Goal: Transaction & Acquisition: Purchase product/service

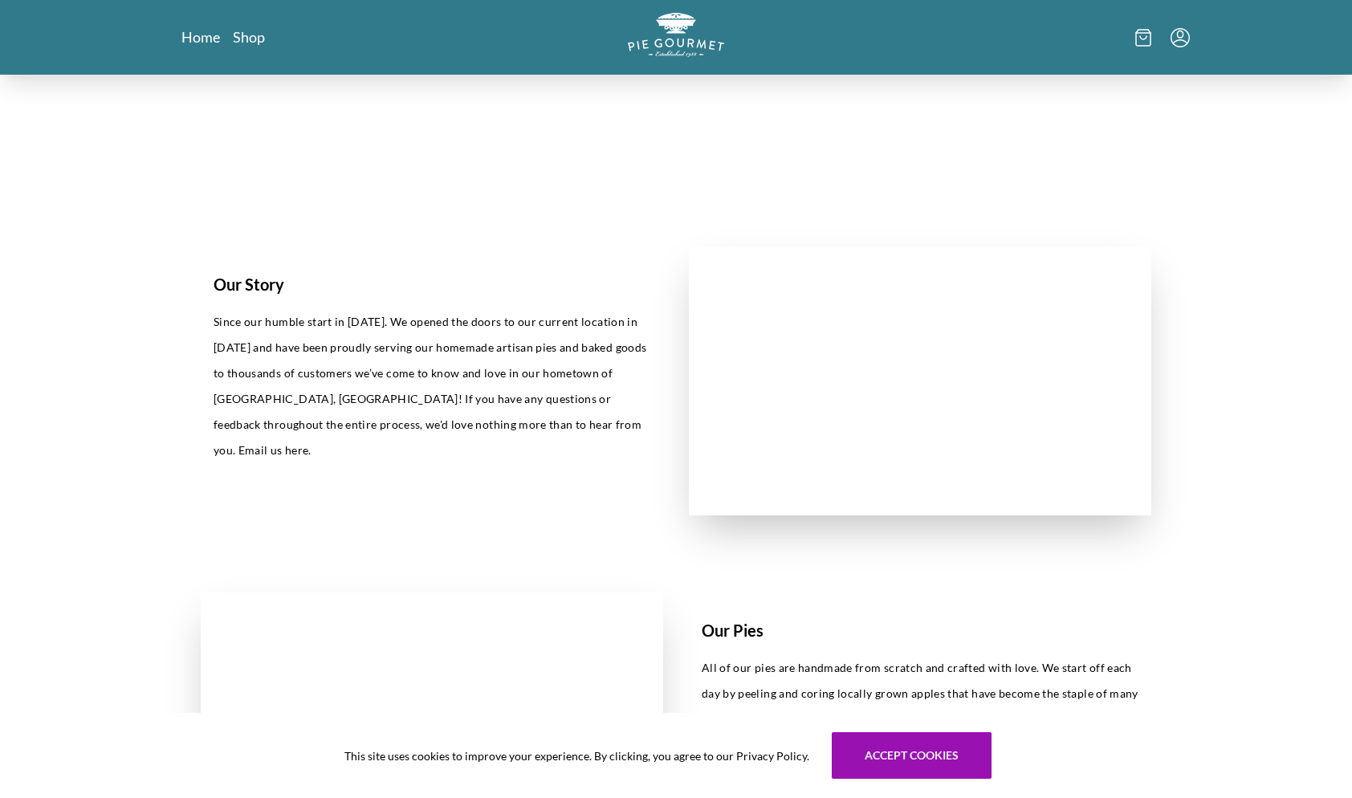
scroll to position [161, 0]
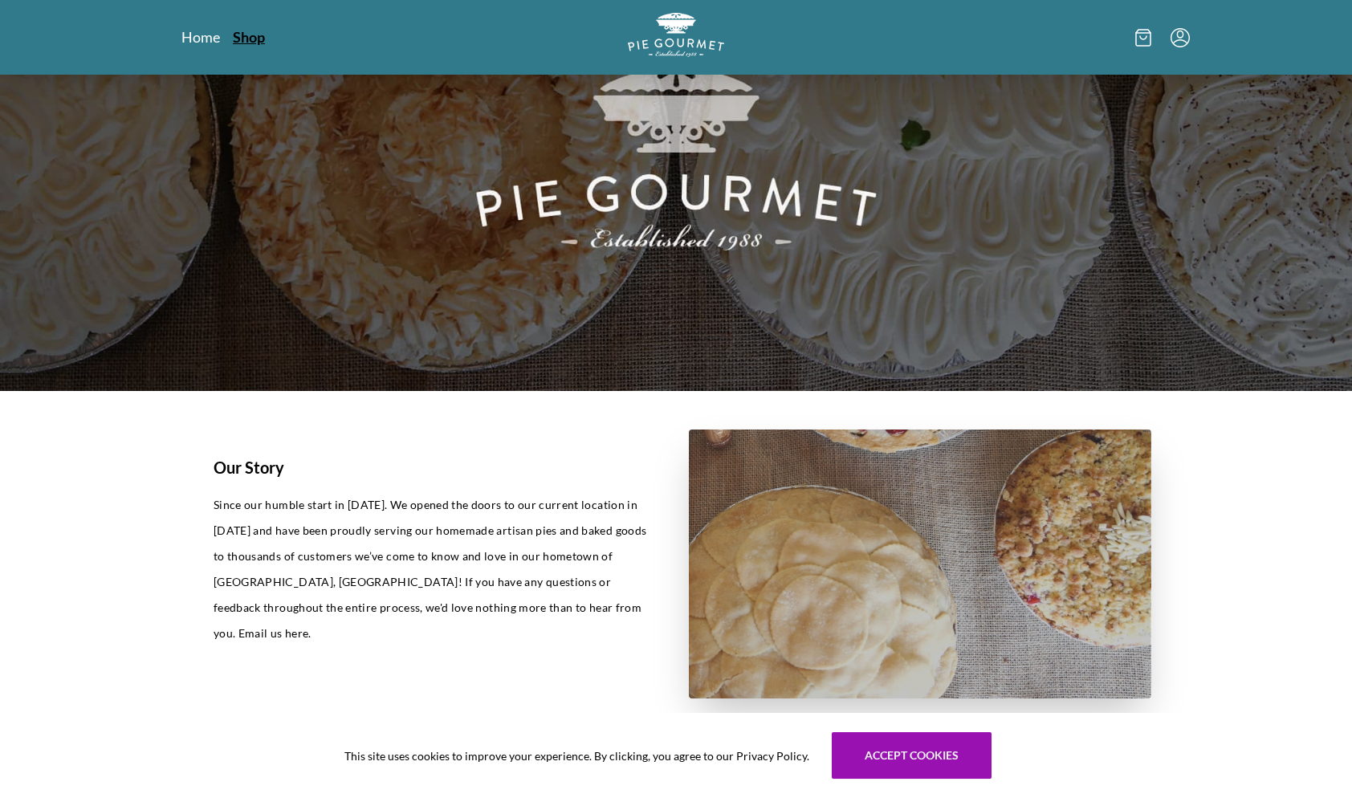
click at [251, 29] on link "Shop" at bounding box center [249, 36] width 32 height 19
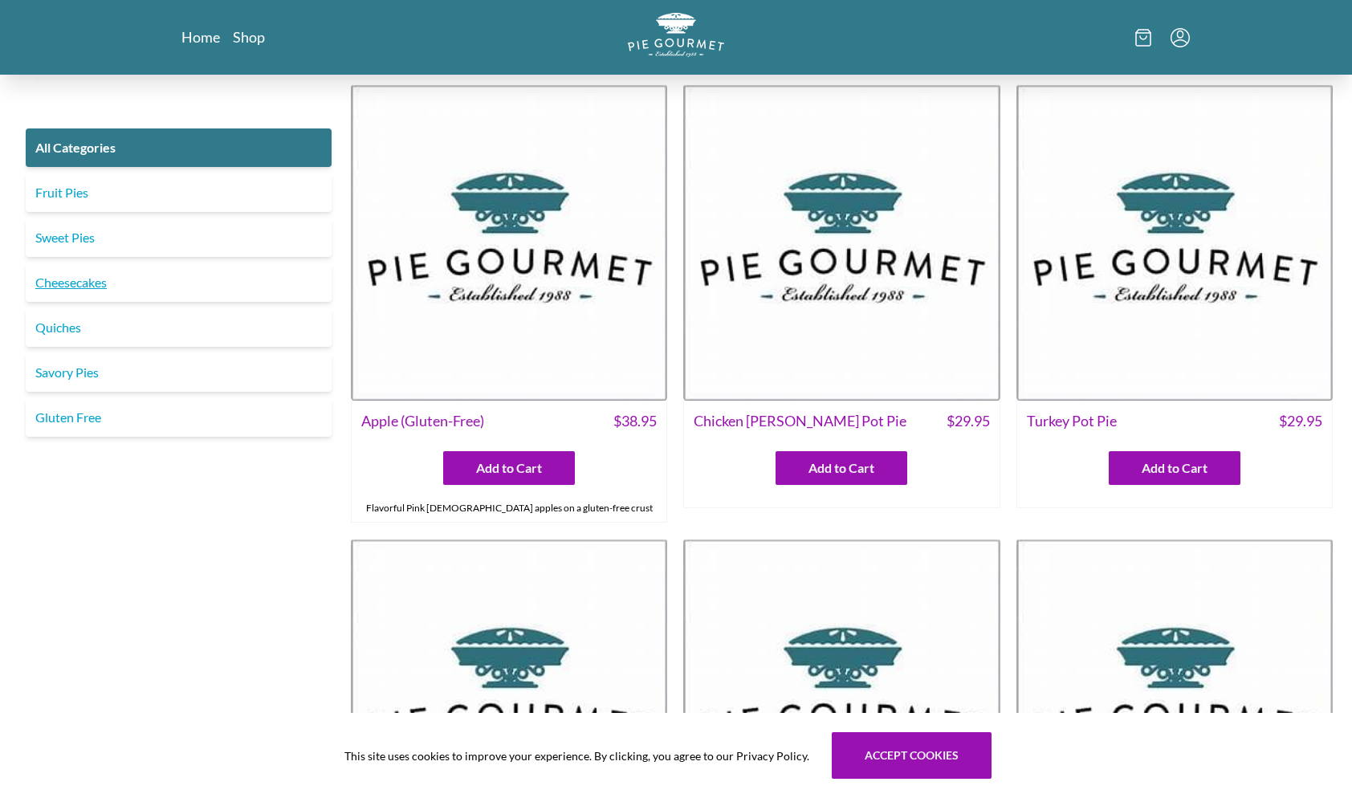
click at [82, 280] on link "Cheesecakes" at bounding box center [179, 282] width 306 height 39
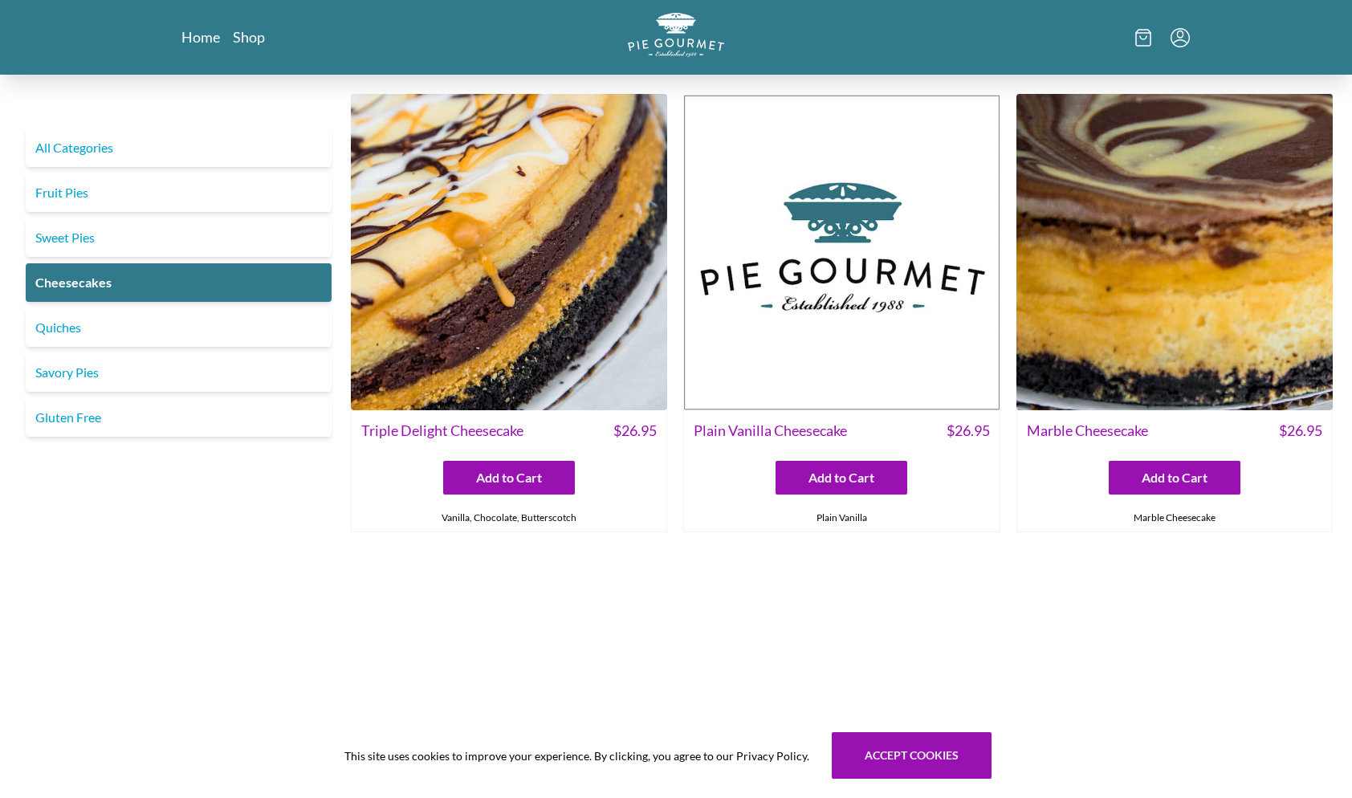
click at [478, 413] on div "Triple Delight Cheesecake $ 26.95" at bounding box center [509, 429] width 315 height 38
click at [476, 430] on span "Triple Delight Cheesecake" at bounding box center [442, 431] width 162 height 22
click at [504, 521] on div "Vanilla, Chocolate, Butterscotch" at bounding box center [509, 517] width 315 height 27
click at [99, 149] on link "All Categories" at bounding box center [179, 147] width 306 height 39
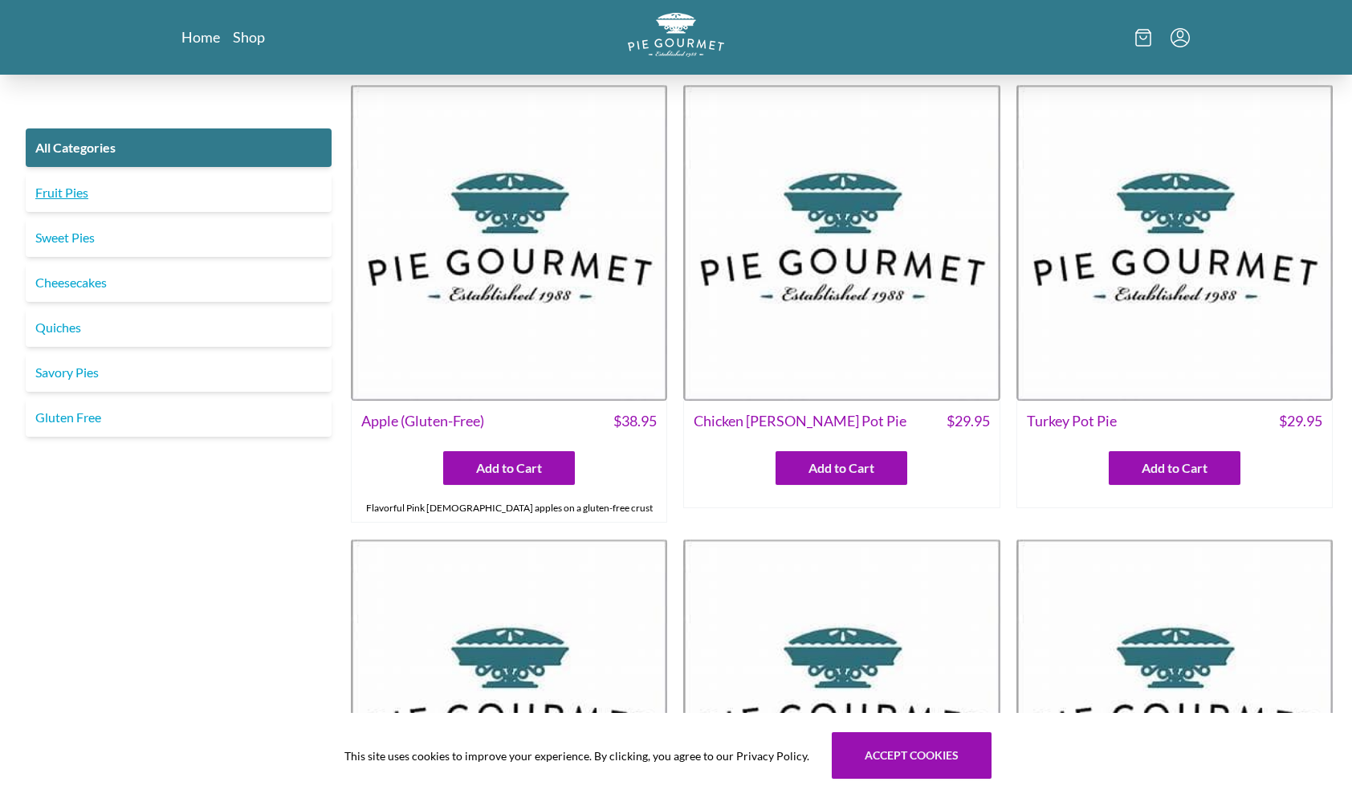
click at [55, 193] on link "Fruit Pies" at bounding box center [179, 192] width 306 height 39
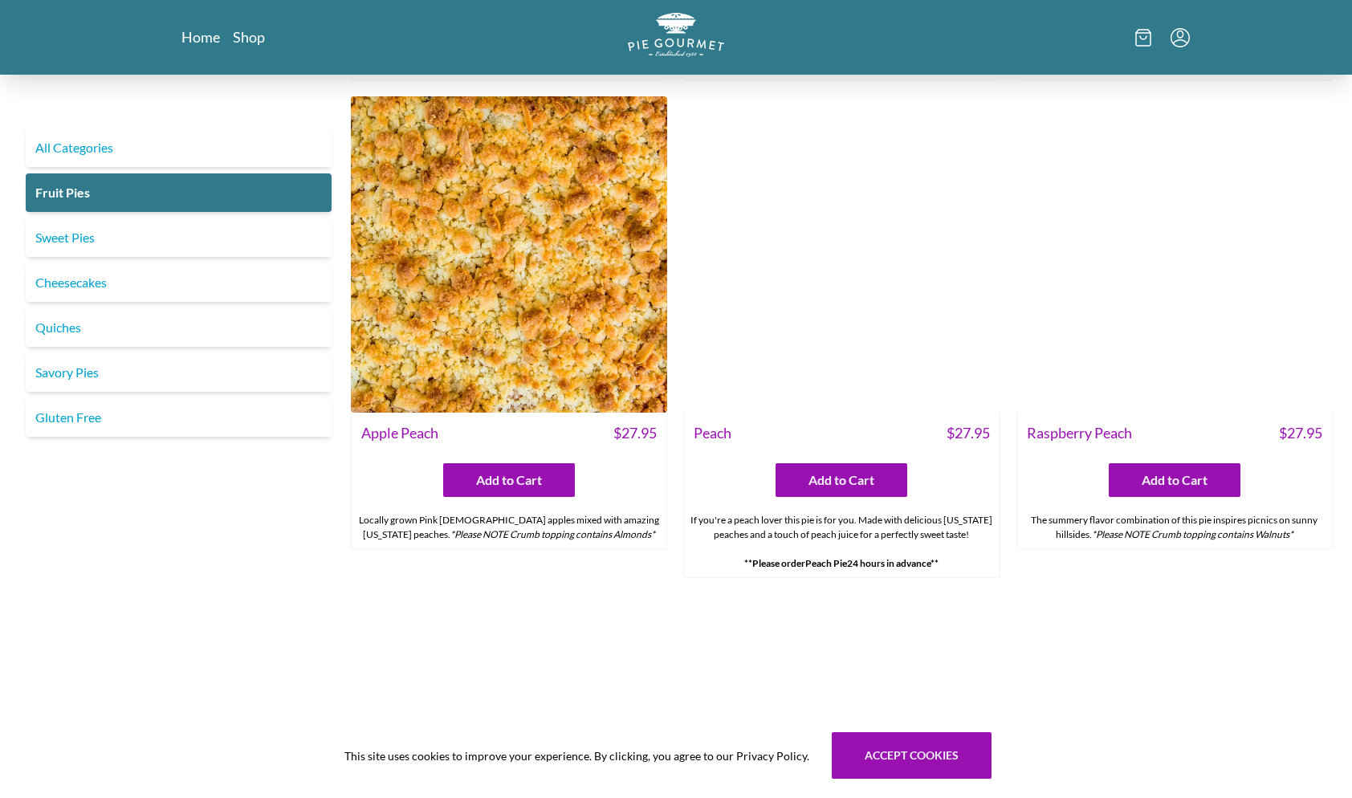
scroll to position [963, 0]
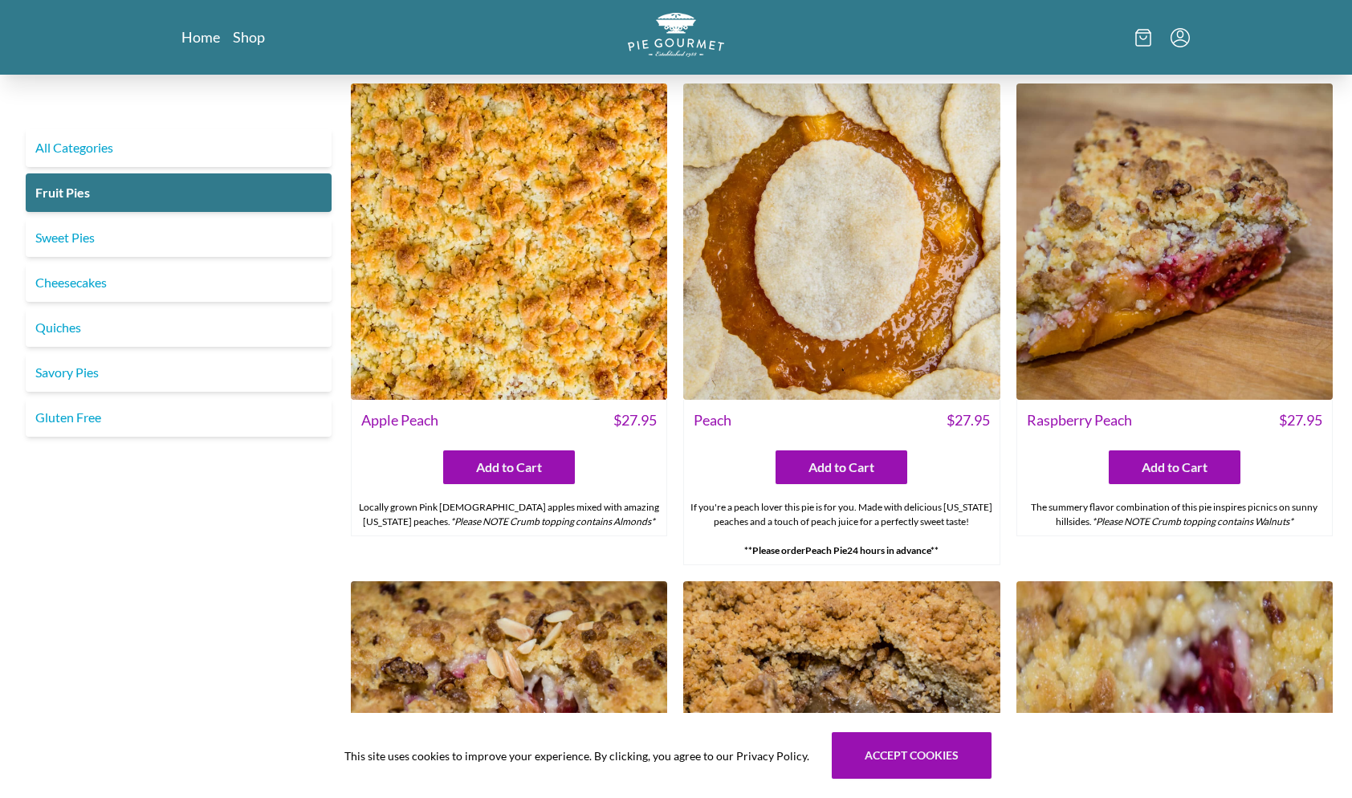
click at [31, 535] on div "All Categories Fruit Pies Sweet Pies Cheesecakes Quiches Savory Pies Gluten Free" at bounding box center [178, 326] width 319 height 2411
click at [87, 372] on link "Savory Pies" at bounding box center [179, 372] width 306 height 39
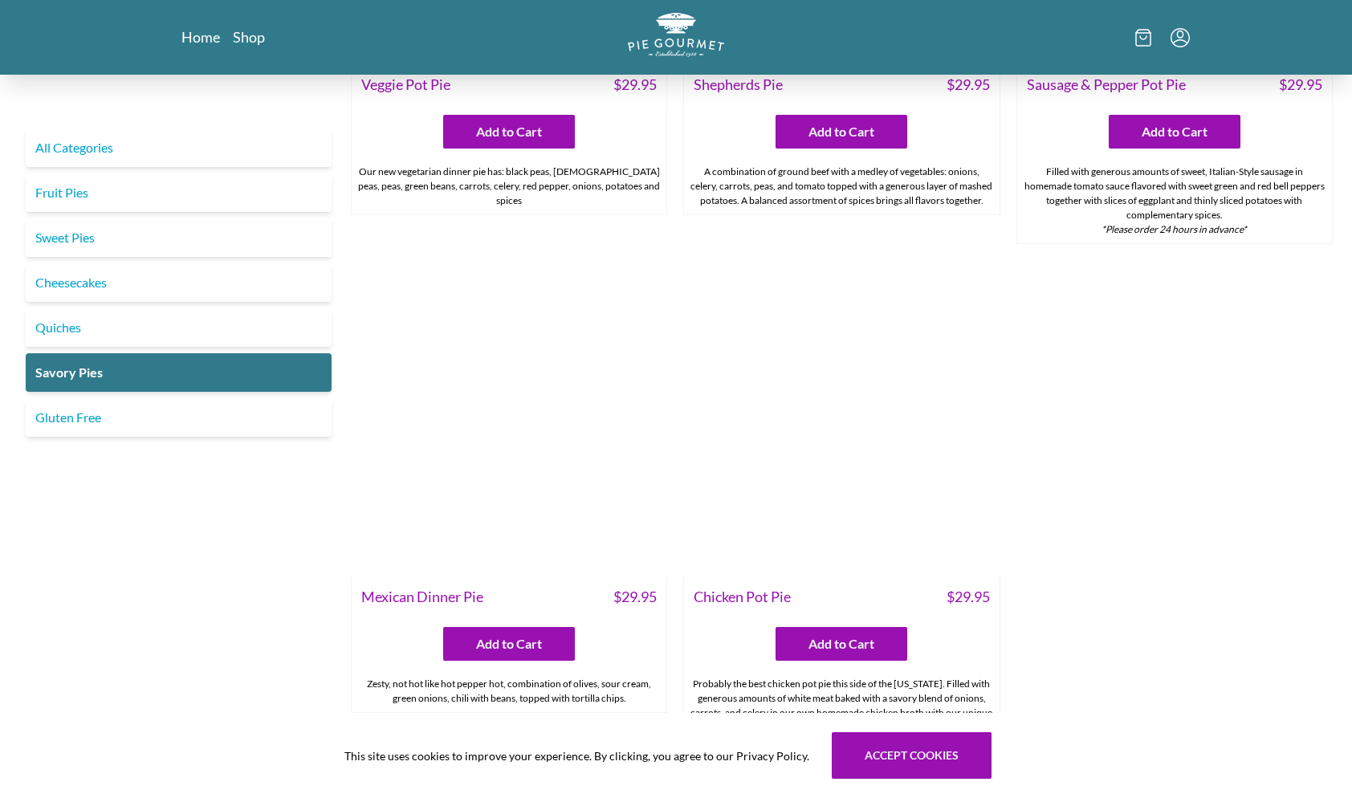
scroll to position [803, 0]
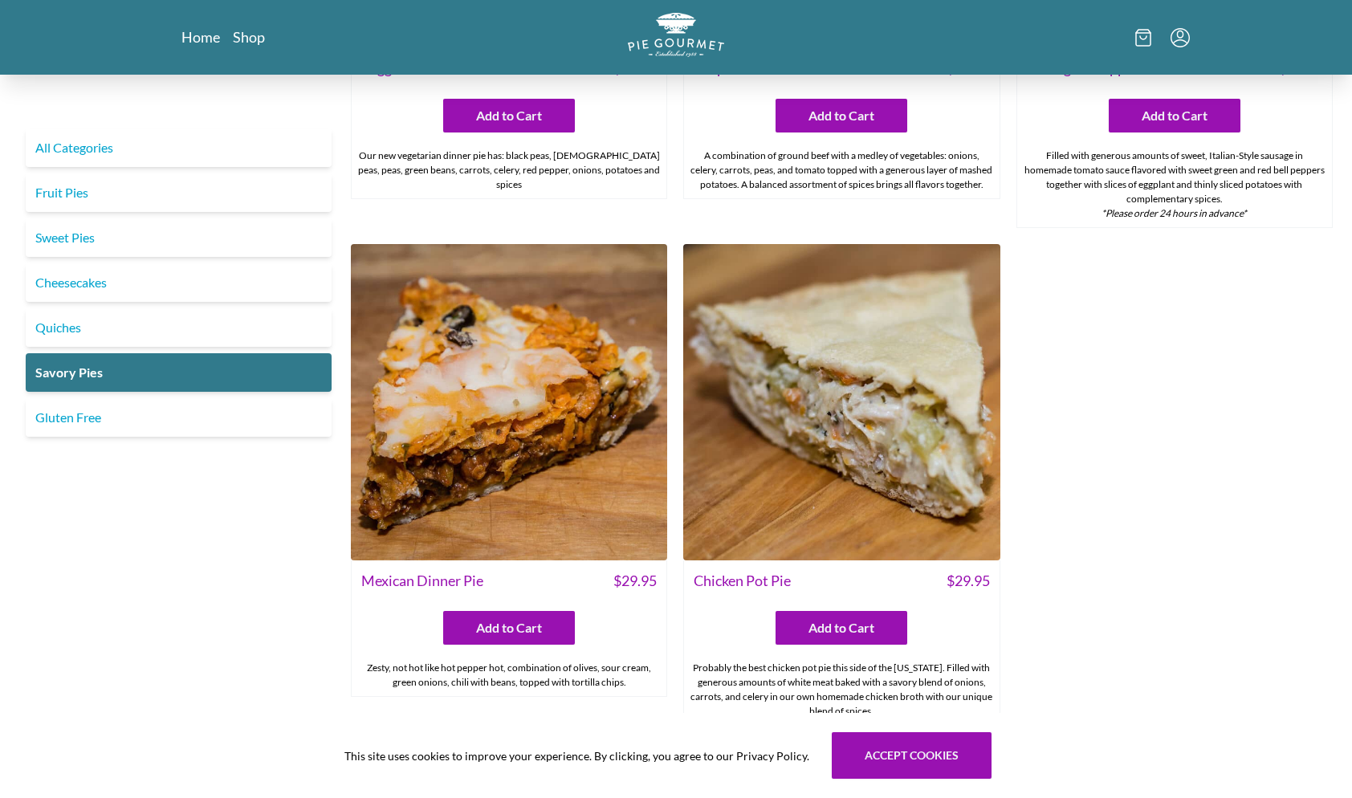
click at [115, 587] on div "All Categories Fruit Pies Sweet Pies Cheesecakes Quiches Savory Pies Gluten Free" at bounding box center [178, 4] width 319 height 1444
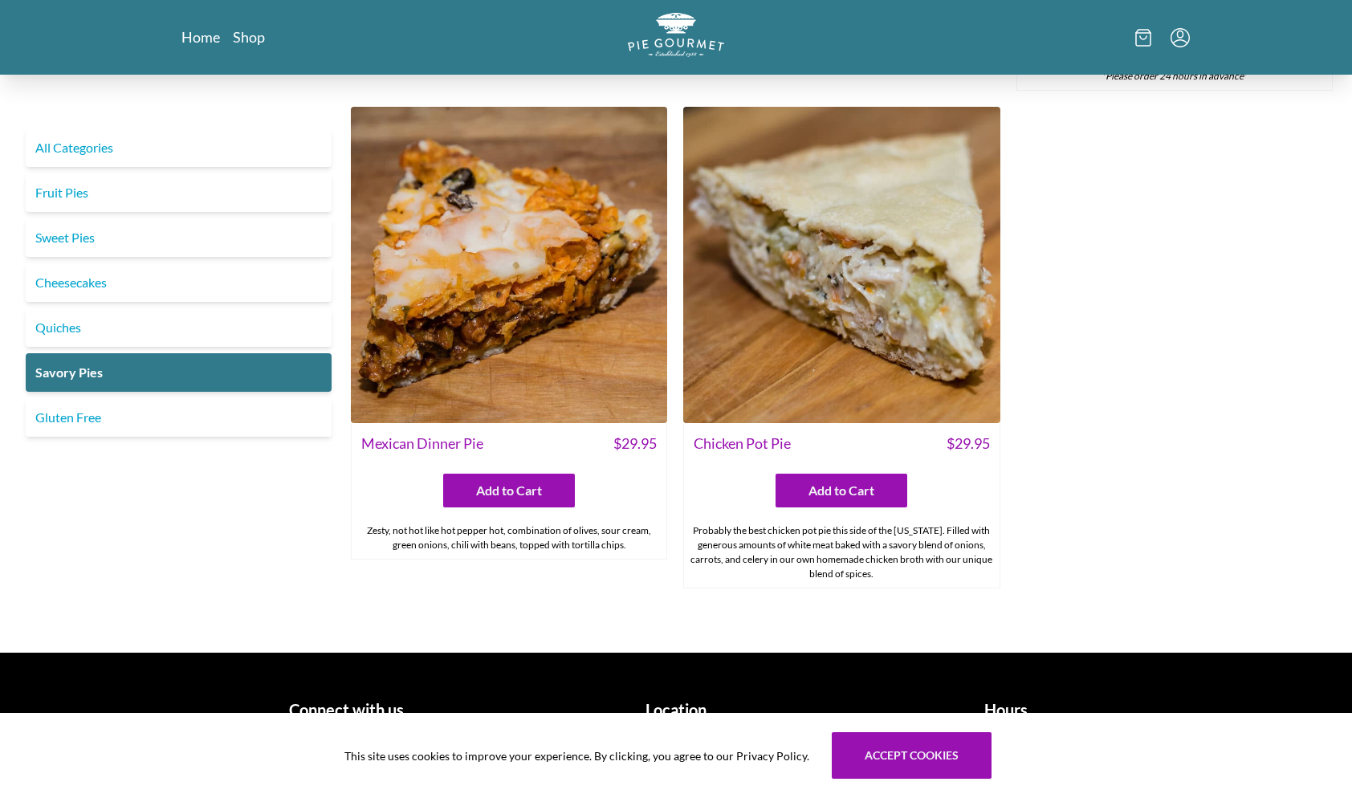
scroll to position [959, 0]
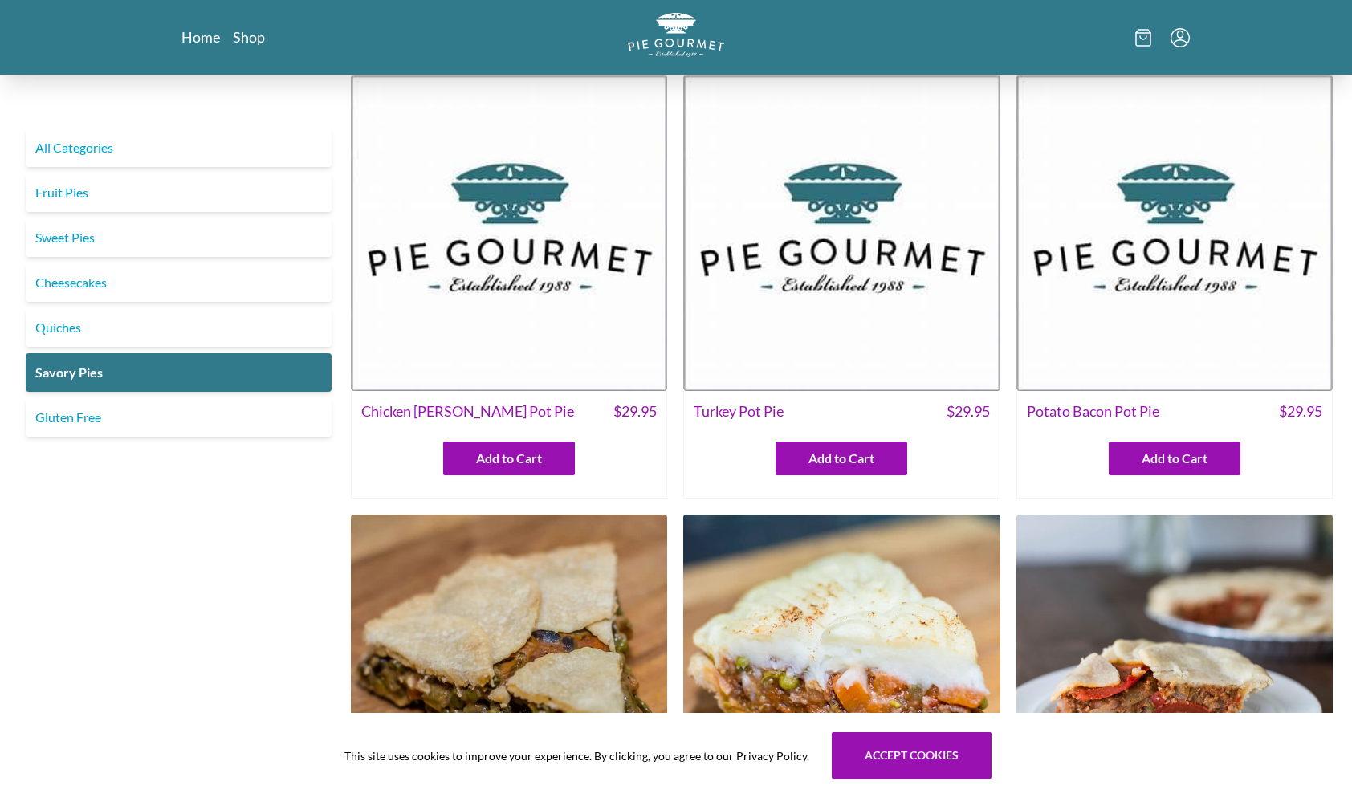
scroll to position [0, 0]
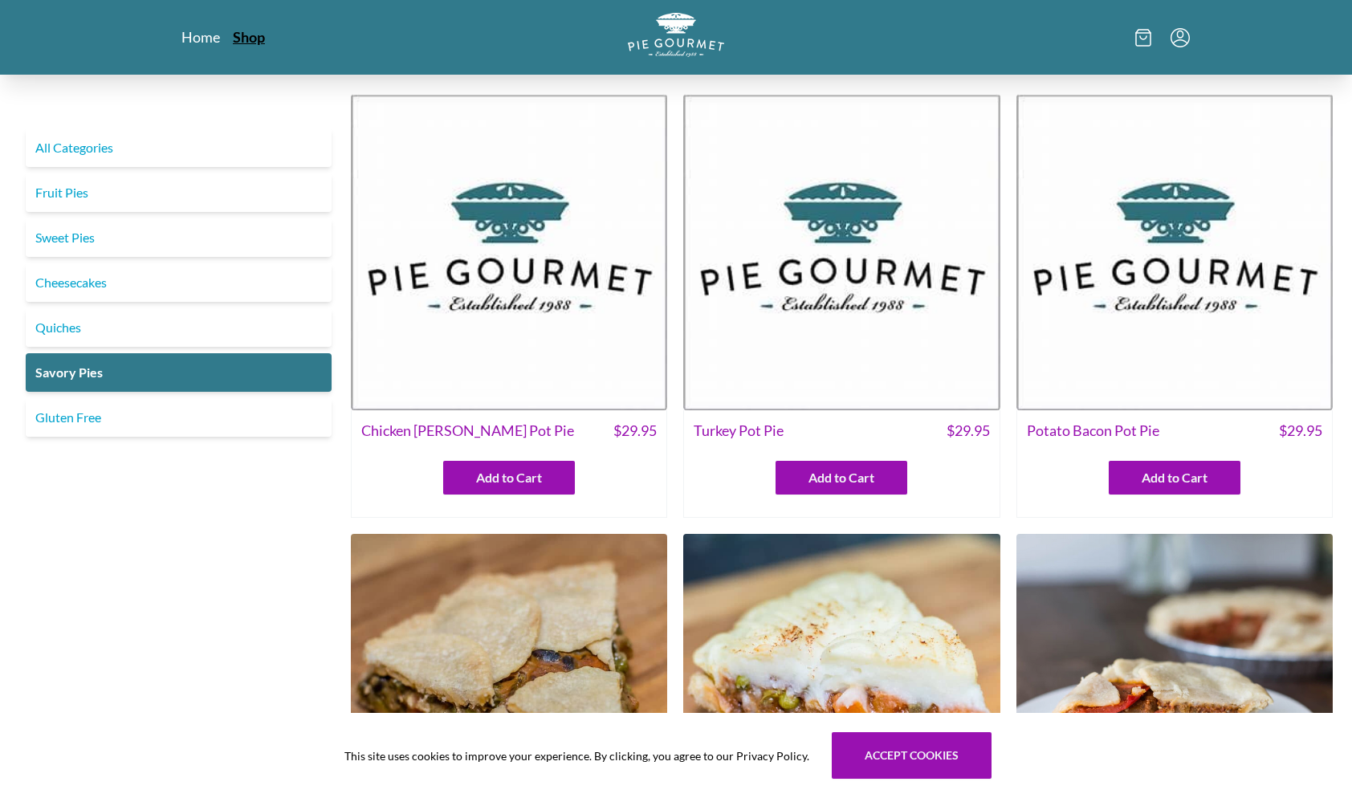
click at [241, 39] on link "Shop" at bounding box center [249, 36] width 32 height 19
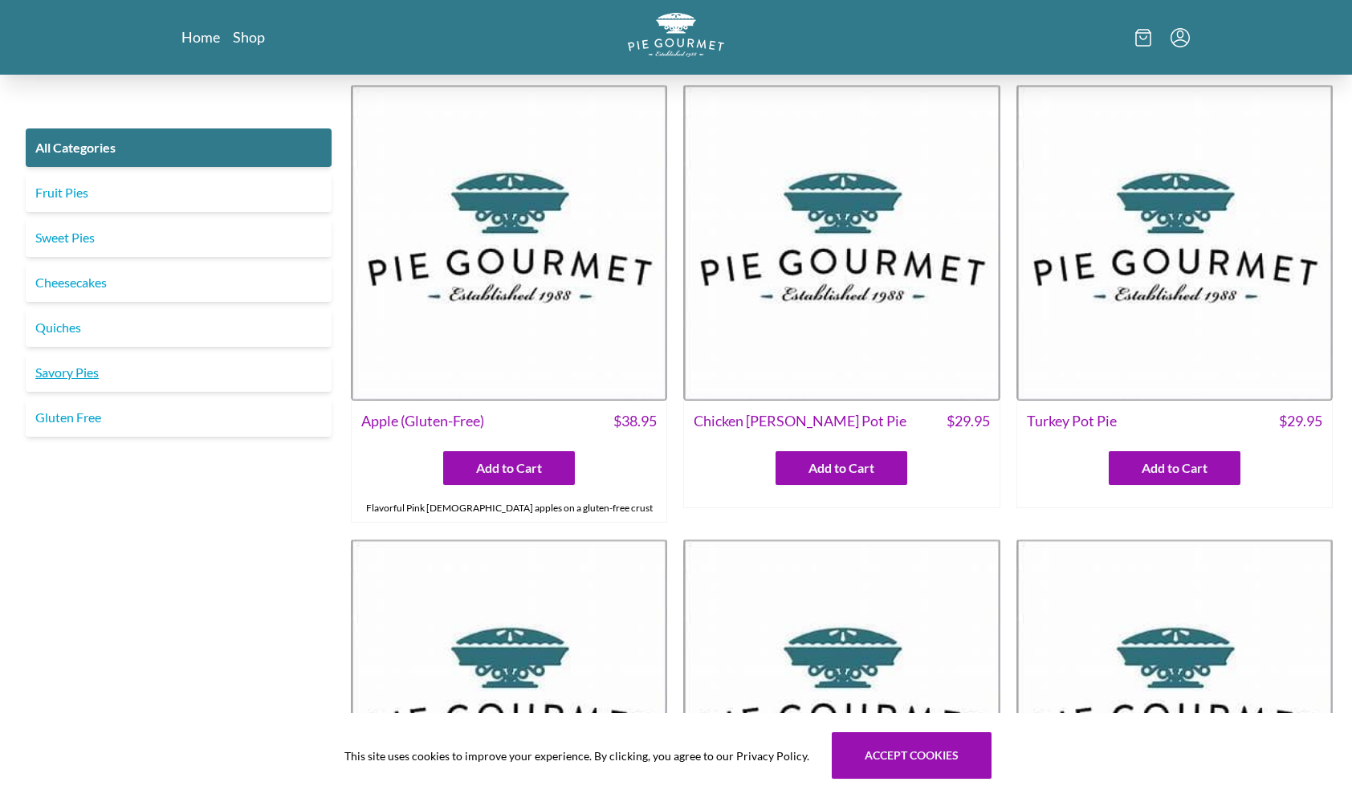
click at [64, 375] on link "Savory Pies" at bounding box center [179, 372] width 306 height 39
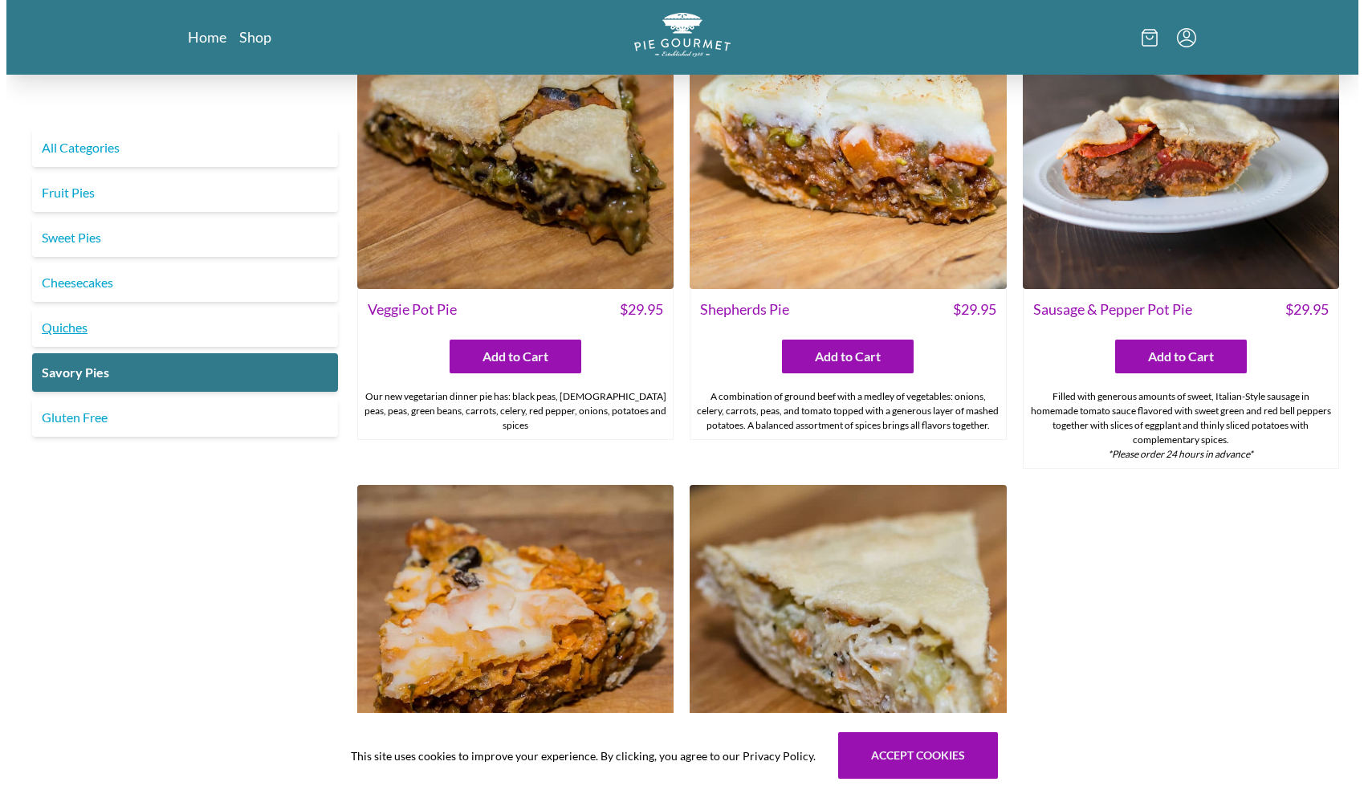
scroll to position [959, 0]
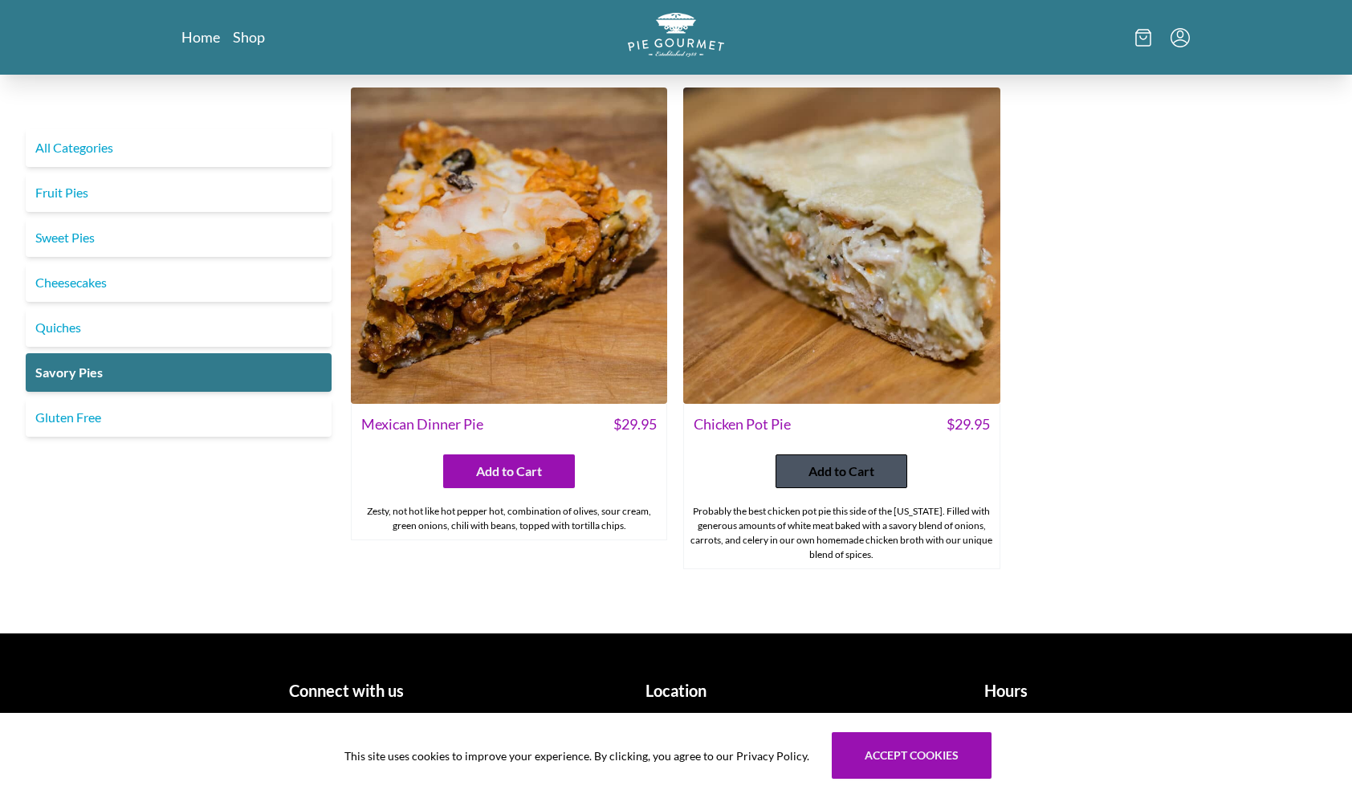
click at [794, 463] on button "Add to Cart" at bounding box center [841, 471] width 132 height 34
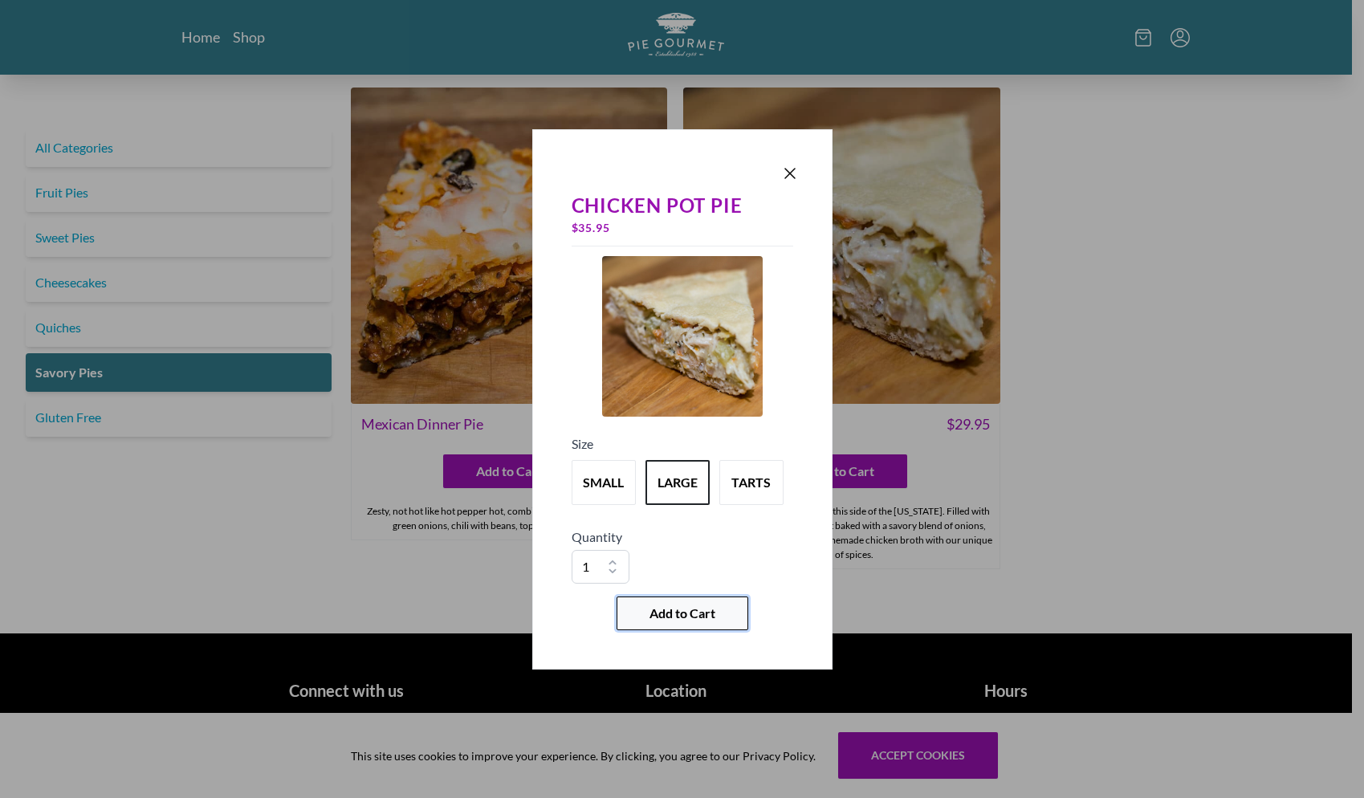
click at [700, 611] on span "Add to Cart" at bounding box center [682, 613] width 66 height 19
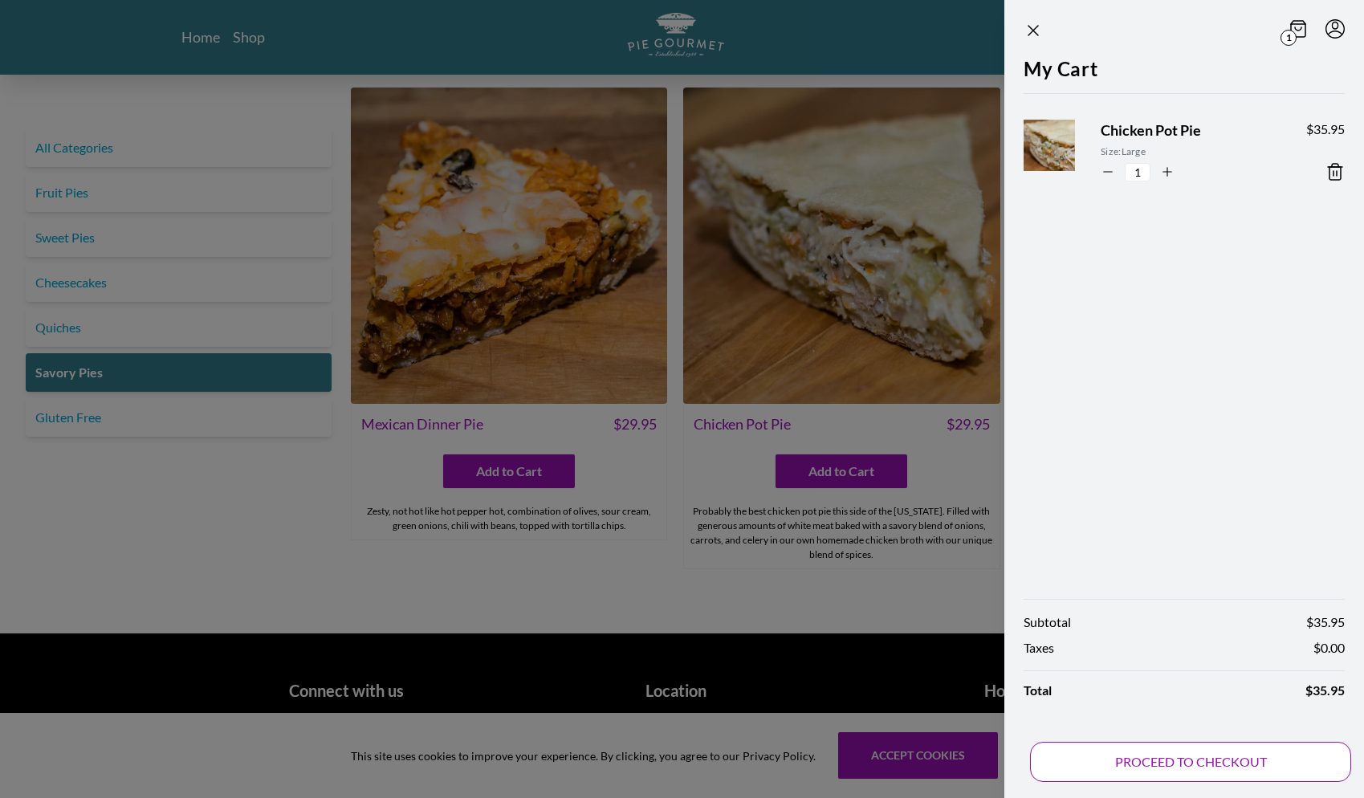
click at [1122, 746] on button "PROCEED TO CHECKOUT" at bounding box center [1190, 762] width 321 height 40
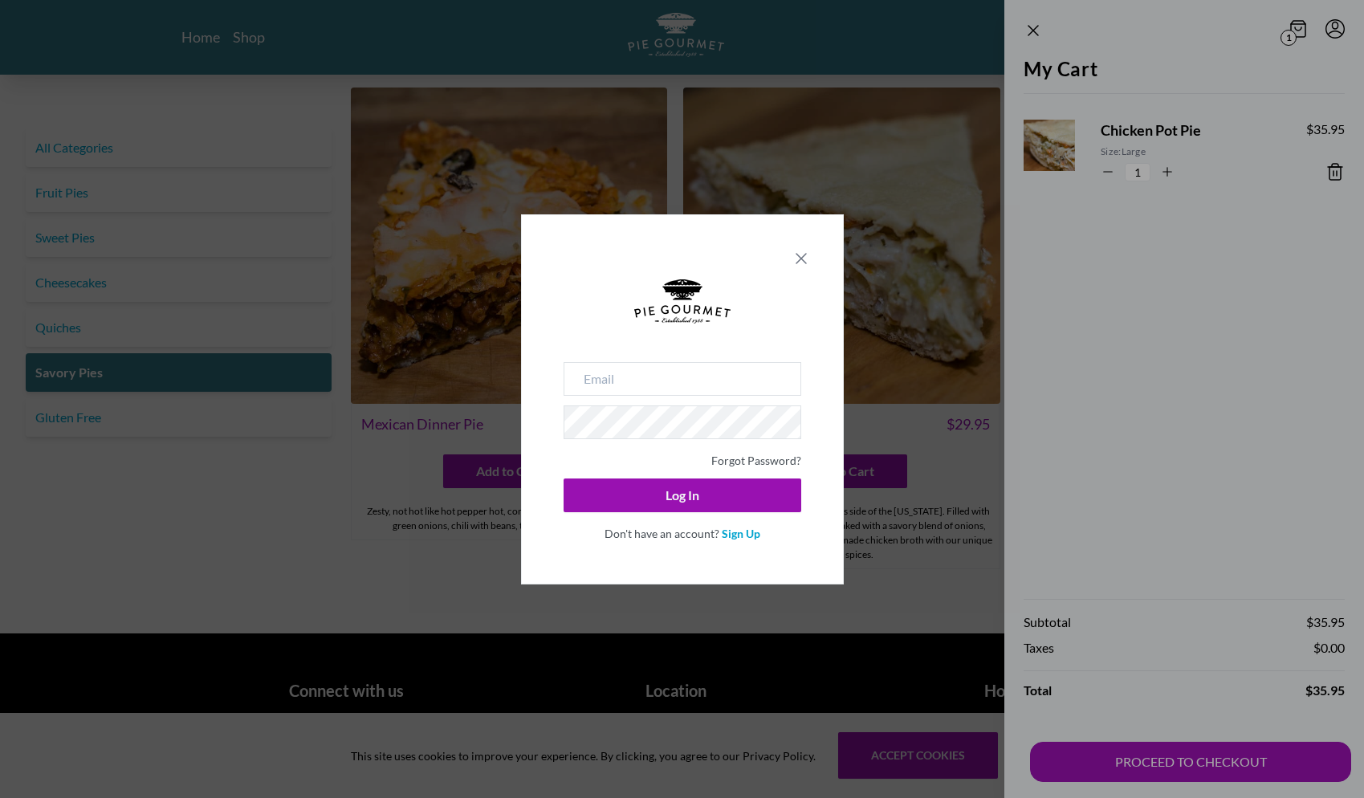
click at [796, 261] on icon "Close panel" at bounding box center [800, 258] width 19 height 19
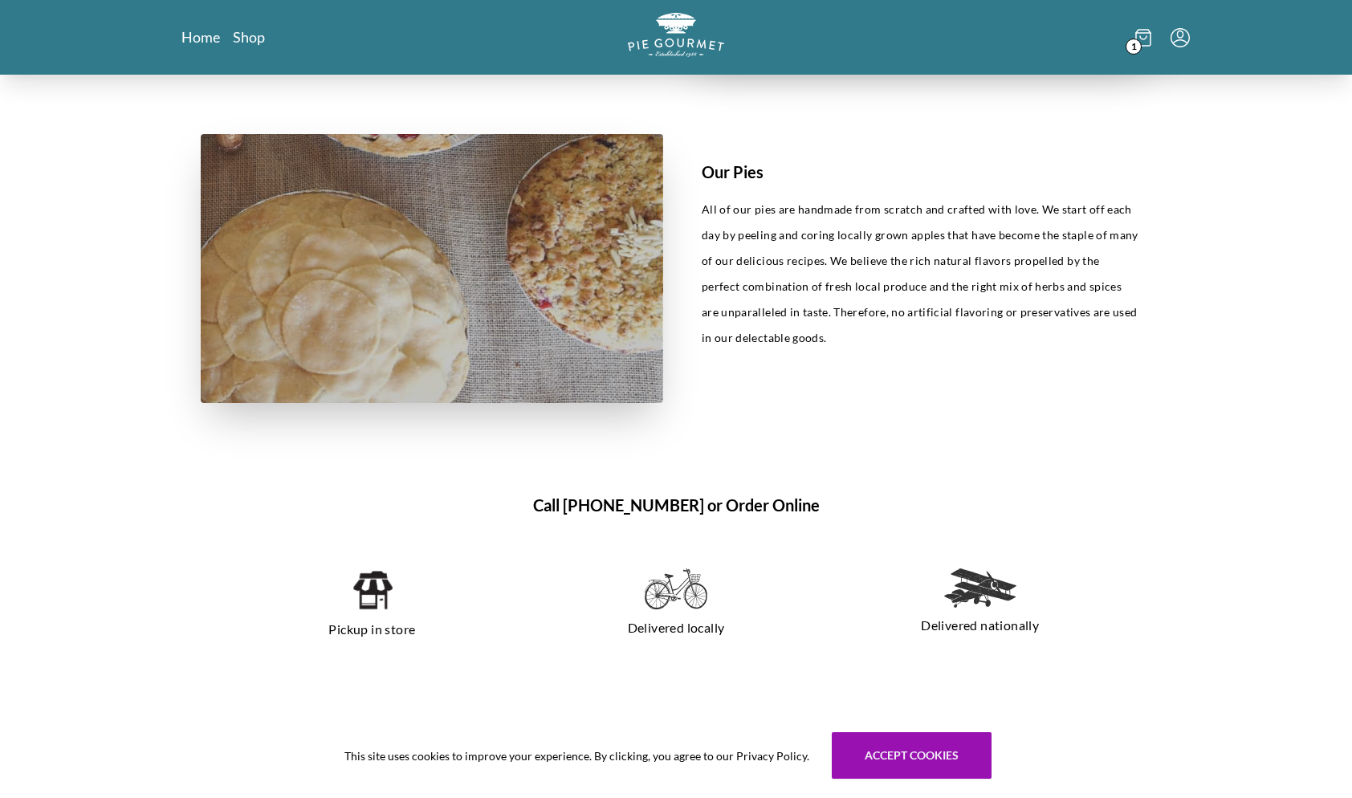
scroll to position [883, 0]
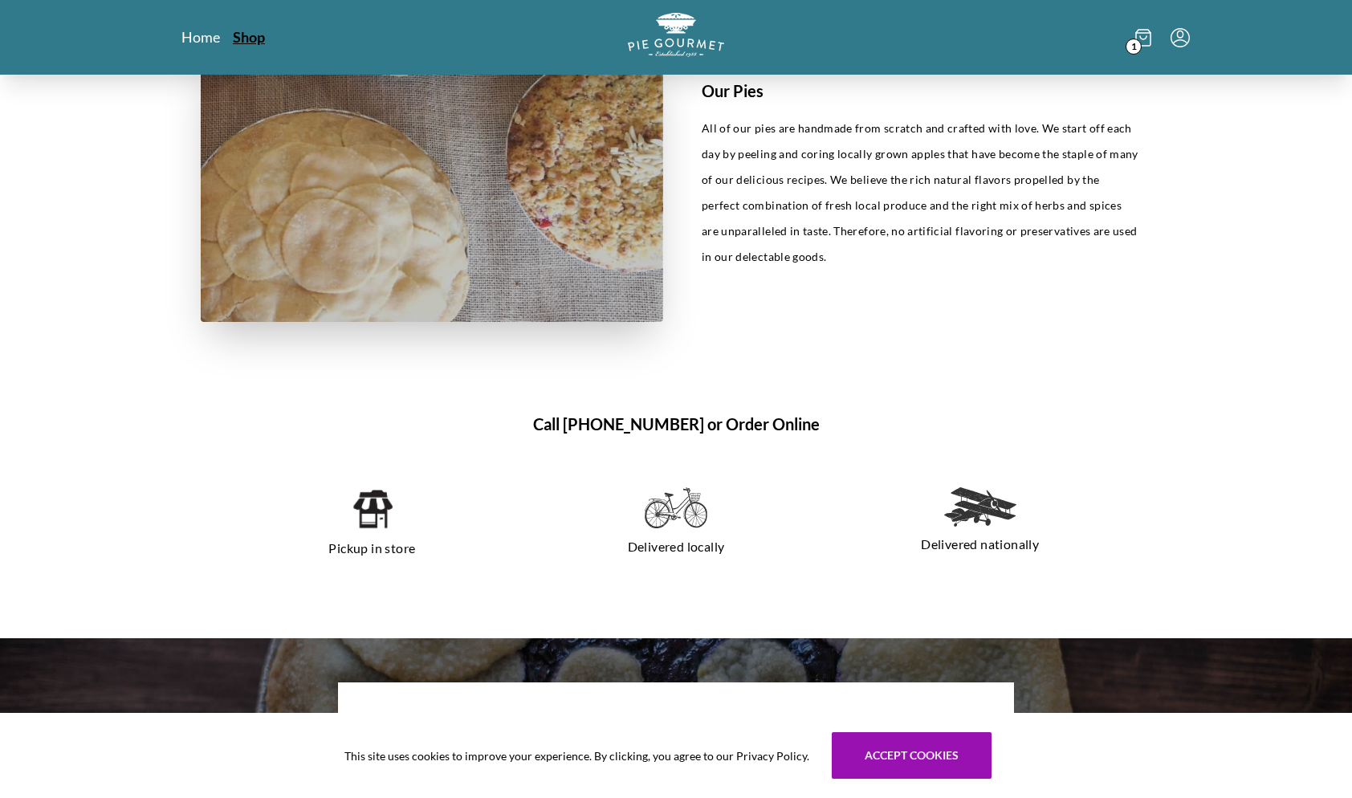
click at [255, 42] on link "Shop" at bounding box center [249, 36] width 32 height 19
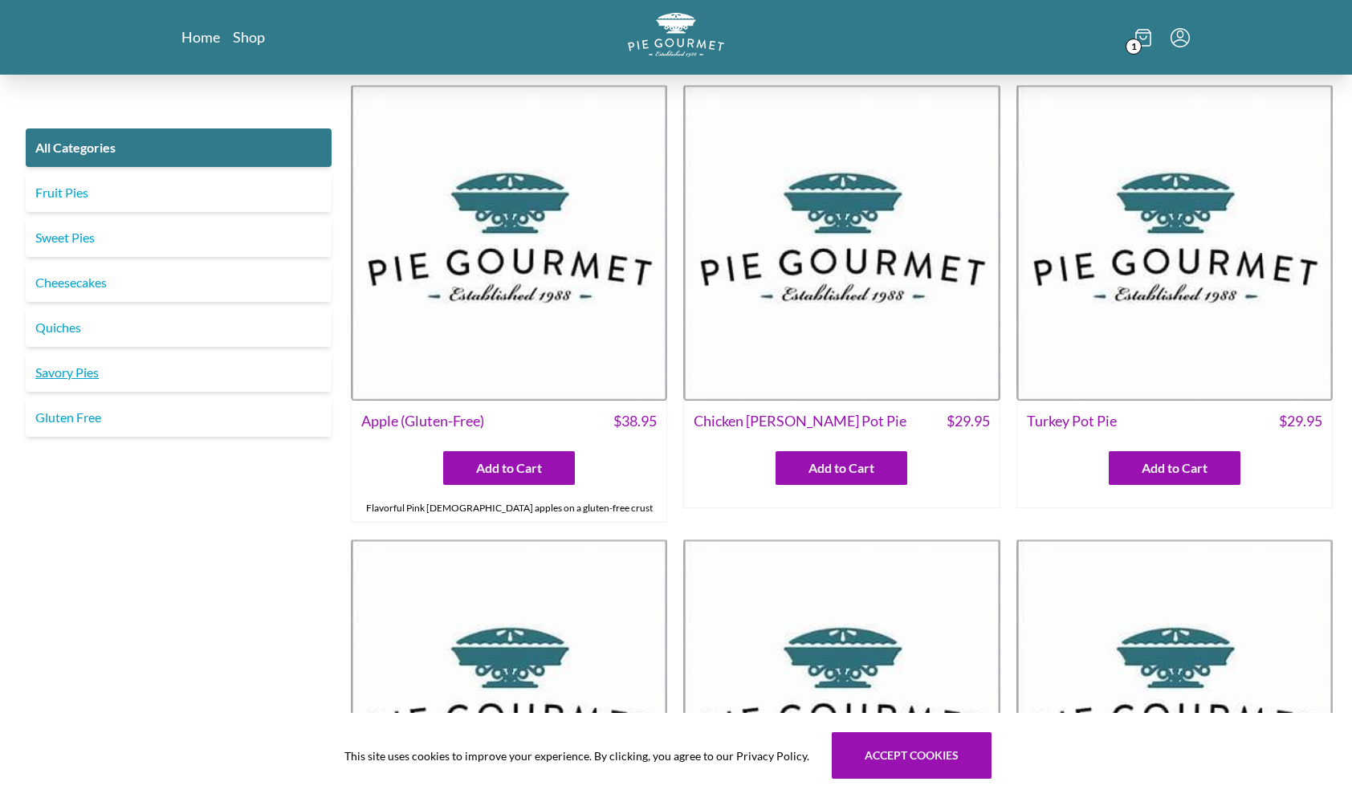
click at [64, 368] on link "Savory Pies" at bounding box center [179, 372] width 306 height 39
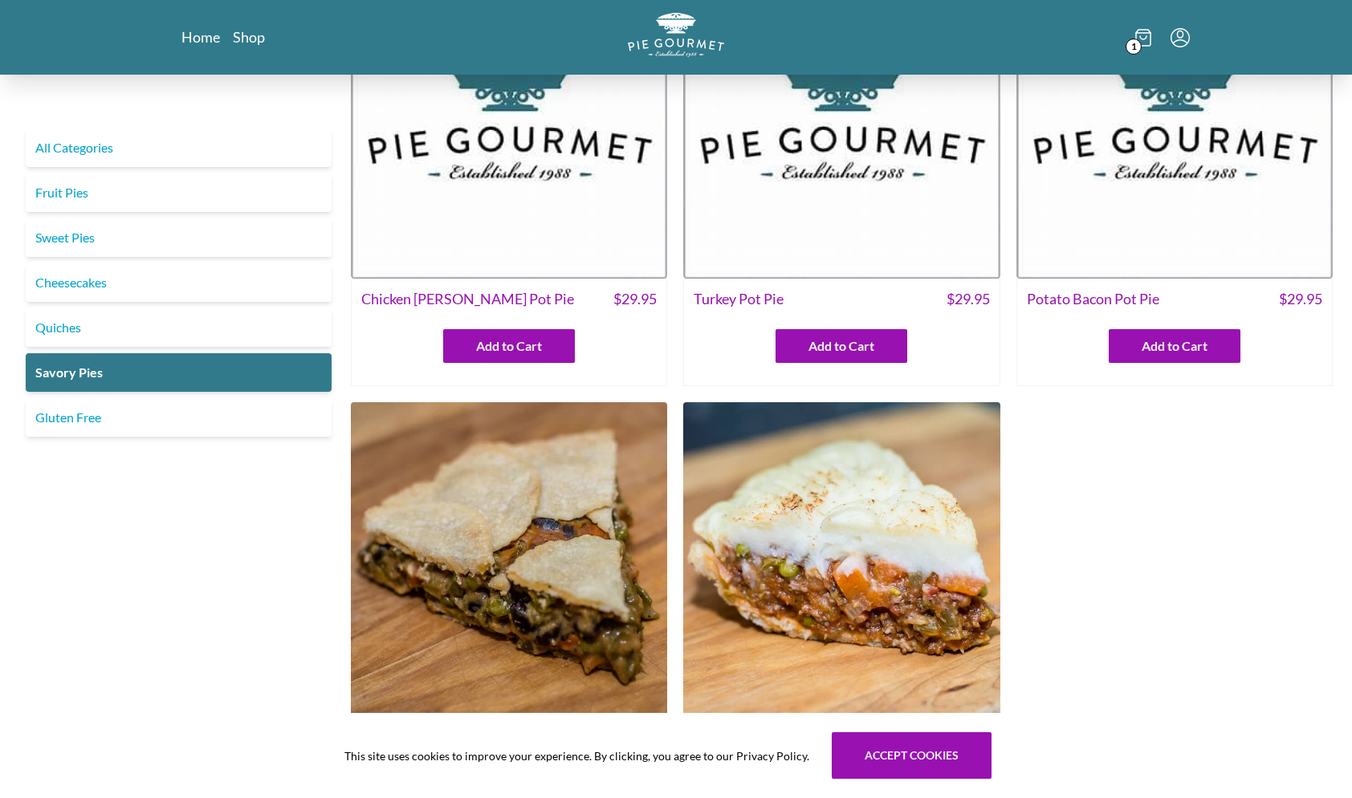
scroll to position [401, 0]
